Goal: Information Seeking & Learning: Understand process/instructions

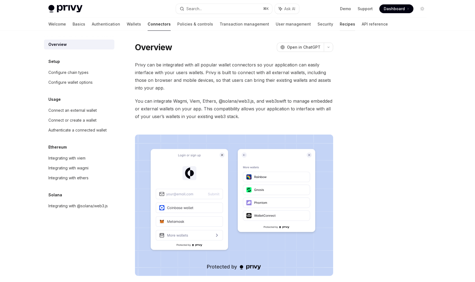
click at [340, 24] on link "Recipes" at bounding box center [347, 24] width 15 height 13
type textarea "*"
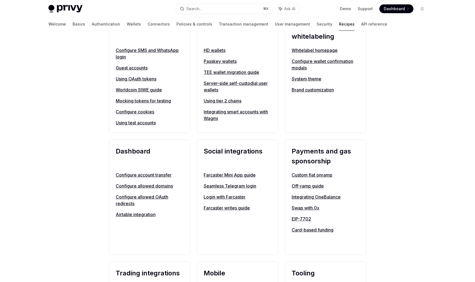
scroll to position [240, 0]
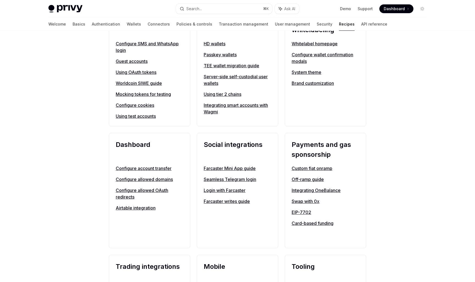
click at [310, 168] on link "Custom fiat onramp" at bounding box center [326, 168] width 68 height 7
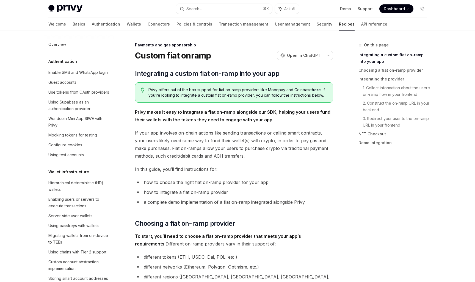
scroll to position [366, 0]
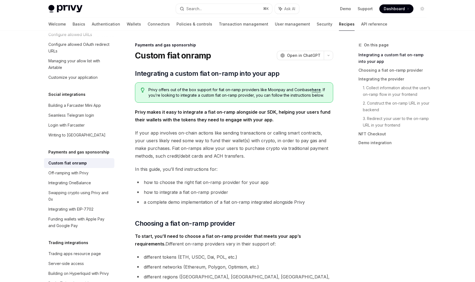
click at [318, 91] on link "here" at bounding box center [316, 89] width 9 height 5
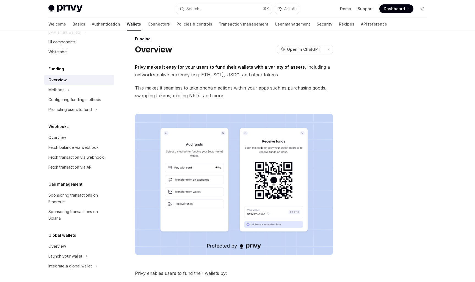
scroll to position [6, 0]
click at [228, 68] on strong "Privy makes it easy for your users to fund their wallets with a variety of asse…" at bounding box center [220, 66] width 170 height 5
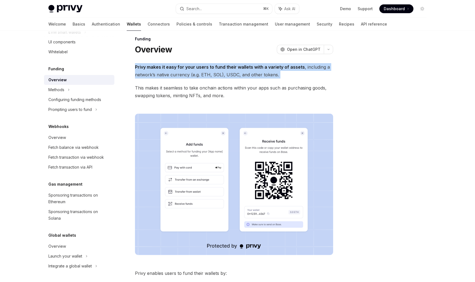
click at [224, 87] on span "This makes it seamless to take onchain actions within your apps such as purchas…" at bounding box center [234, 91] width 198 height 15
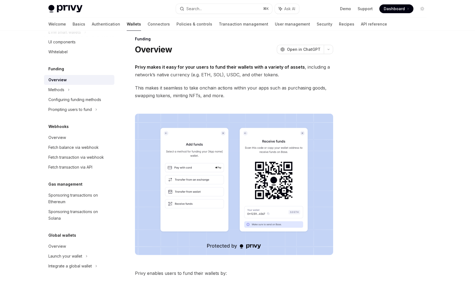
click at [224, 87] on span "This makes it seamless to take onchain actions within your apps such as purchas…" at bounding box center [234, 91] width 198 height 15
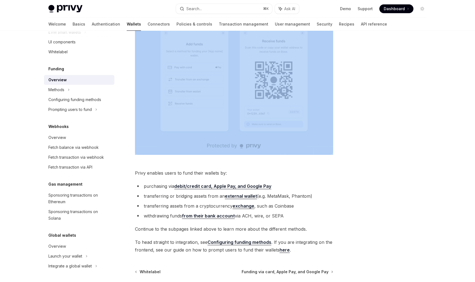
scroll to position [160, 0]
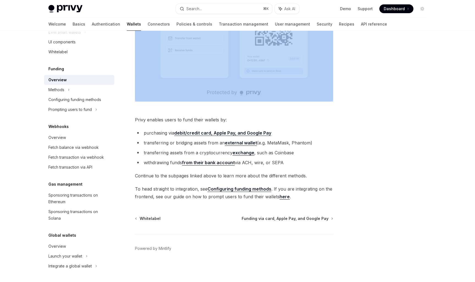
click at [182, 118] on span "Privy enables users to fund their wallets by:" at bounding box center [234, 120] width 198 height 8
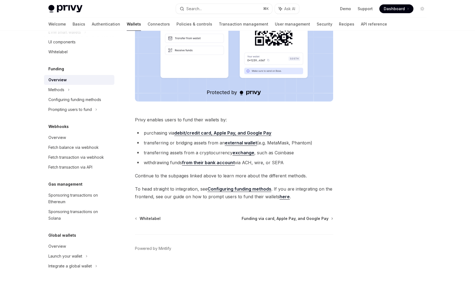
click at [182, 118] on span "Privy enables users to fund their wallets by:" at bounding box center [234, 120] width 198 height 8
click at [202, 177] on span "Continue to the subpages linked above to learn more about the different methods." at bounding box center [234, 176] width 198 height 8
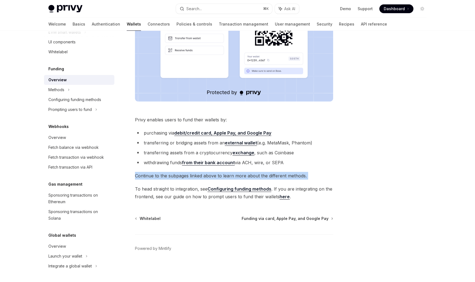
click at [202, 177] on span "Continue to the subpages linked above to learn more about the different methods." at bounding box center [234, 176] width 198 height 8
click at [280, 197] on link "here" at bounding box center [285, 197] width 10 height 6
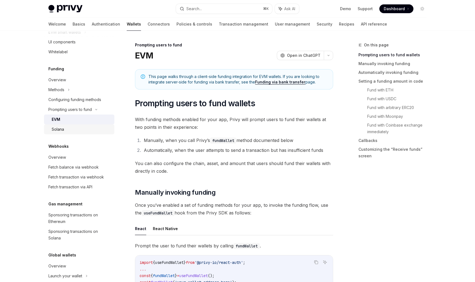
click at [90, 130] on div "Solana" at bounding box center [81, 129] width 59 height 7
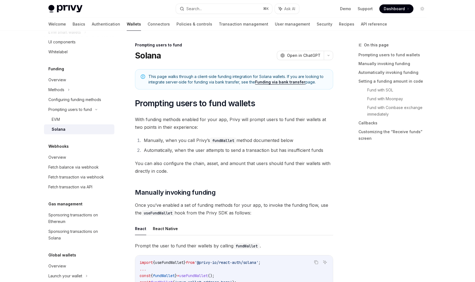
type textarea "*"
click at [242, 119] on span "With funding methods enabled for your app, Privy will prompt users to fund thei…" at bounding box center [234, 123] width 198 height 15
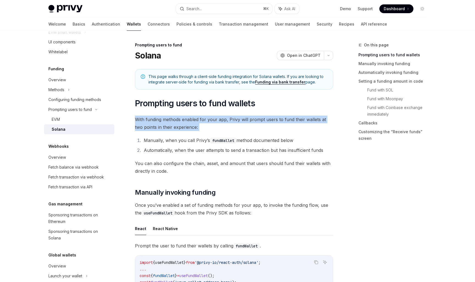
click at [220, 142] on code "fundWallet" at bounding box center [223, 141] width 26 height 6
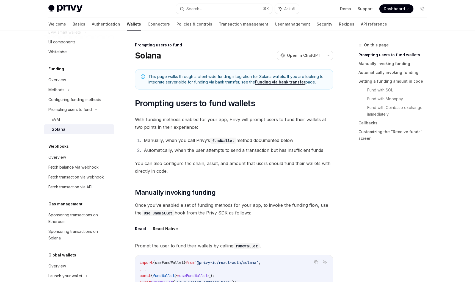
click at [220, 142] on code "fundWallet" at bounding box center [223, 141] width 26 height 6
click at [256, 130] on span "With funding methods enabled for your app, Privy will prompt users to fund thei…" at bounding box center [234, 123] width 198 height 15
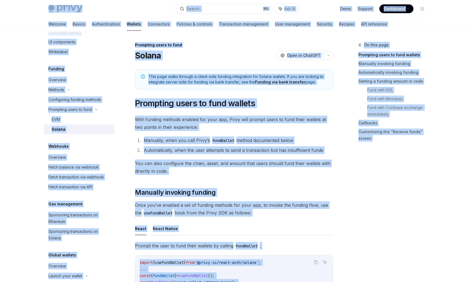
copy div "Privy Docs home page Search... ⌘ K Ask AI Demo Support Dashboard Dashboard Sear…"
click at [256, 130] on span "With funding methods enabled for your app, Privy will prompt users to fund thei…" at bounding box center [234, 123] width 198 height 15
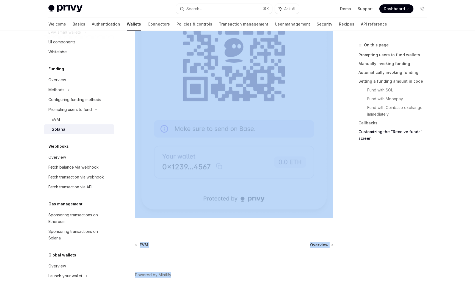
drag, startPoint x: 137, startPoint y: 103, endPoint x: 235, endPoint y: 282, distance: 204.3
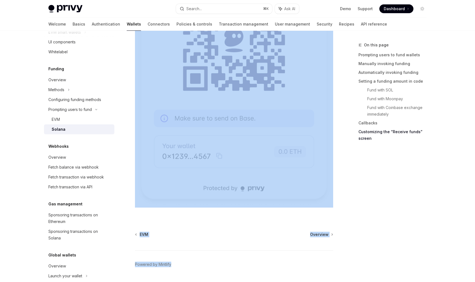
copy div "Prompting users to fund wallets With funding methods enabled for your app, Priv…"
click at [247, 70] on img at bounding box center [234, 50] width 198 height 315
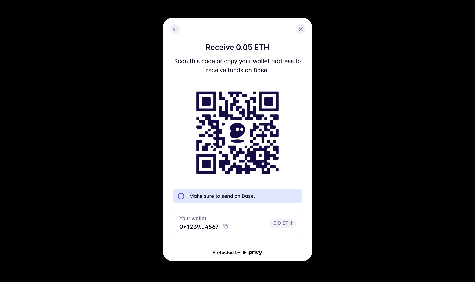
click at [423, 85] on div at bounding box center [237, 141] width 475 height 282
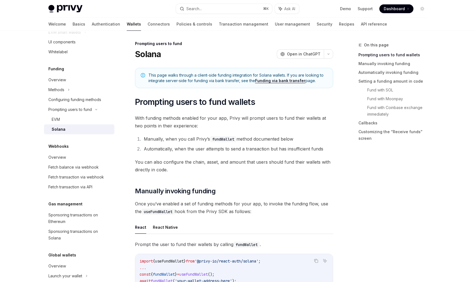
scroll to position [0, 0]
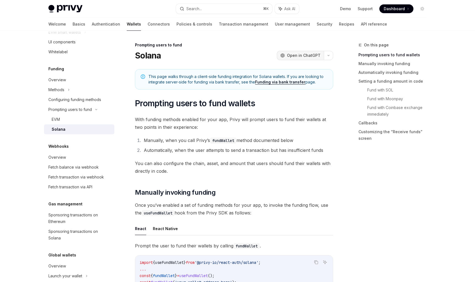
click at [302, 56] on span "Open in ChatGPT" at bounding box center [304, 55] width 34 height 5
